Goal: Information Seeking & Learning: Learn about a topic

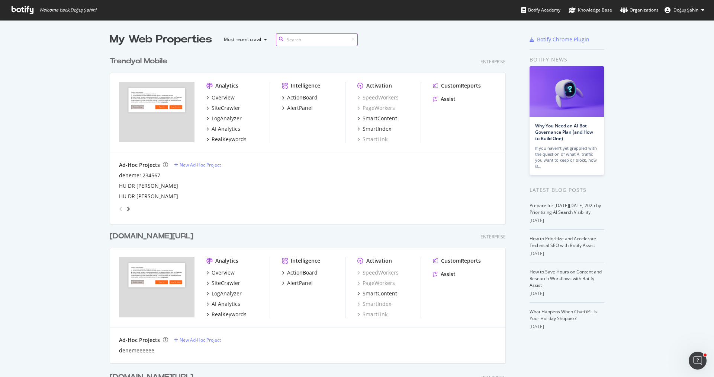
scroll to position [49, 0]
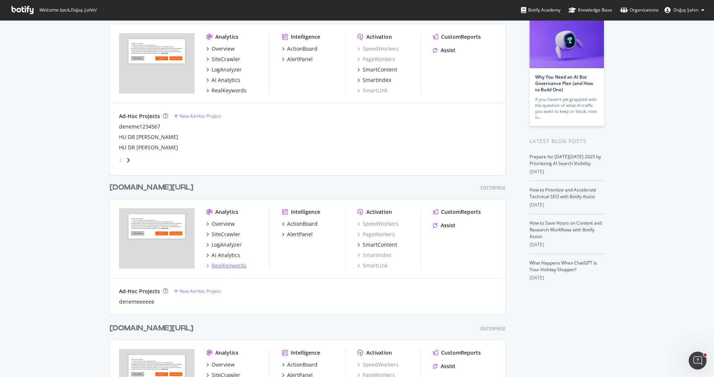
click at [231, 264] on div "RealKeywords" at bounding box center [229, 265] width 35 height 7
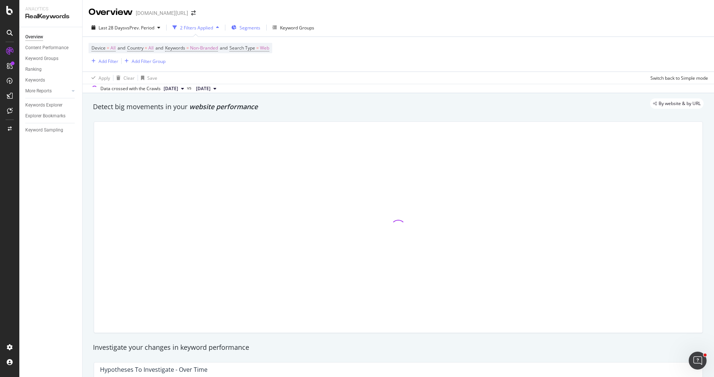
click at [257, 31] on div "Segments" at bounding box center [250, 28] width 21 height 6
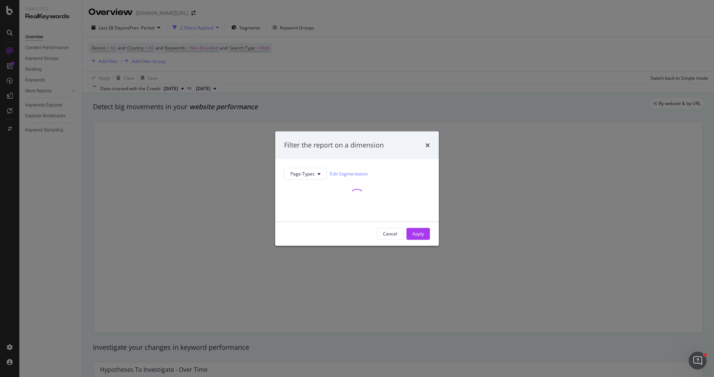
click at [304, 83] on div "Filter the report on a dimension Page-Types Edit Segmentation Cancel Apply" at bounding box center [357, 188] width 714 height 377
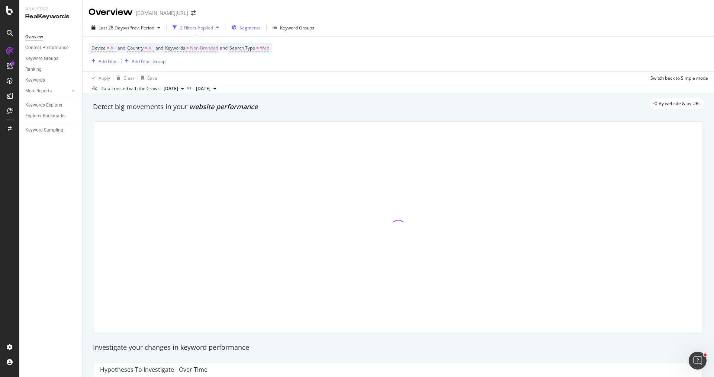
click at [244, 29] on span "Segments" at bounding box center [250, 28] width 21 height 6
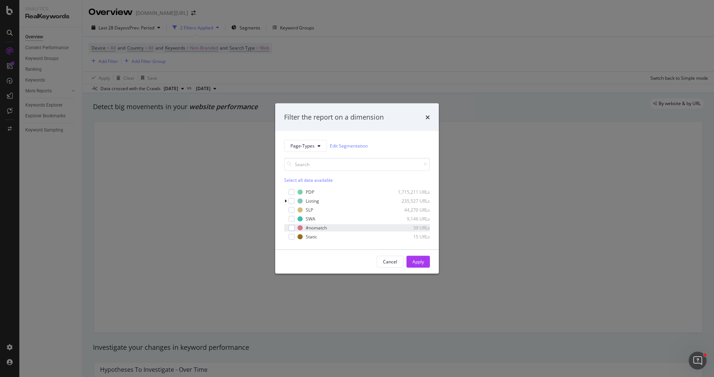
click at [288, 225] on div "modal" at bounding box center [286, 227] width 4 height 7
click at [413, 262] on div "Apply" at bounding box center [419, 261] width 12 height 6
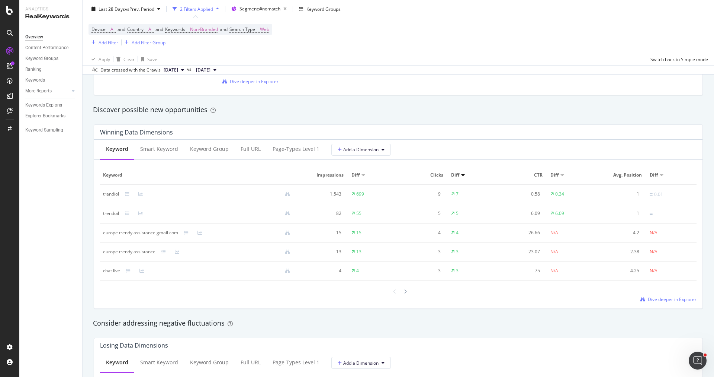
scroll to position [624, 0]
click at [250, 148] on div "Full URL" at bounding box center [251, 147] width 20 height 7
